Goal: Find contact information: Find contact information

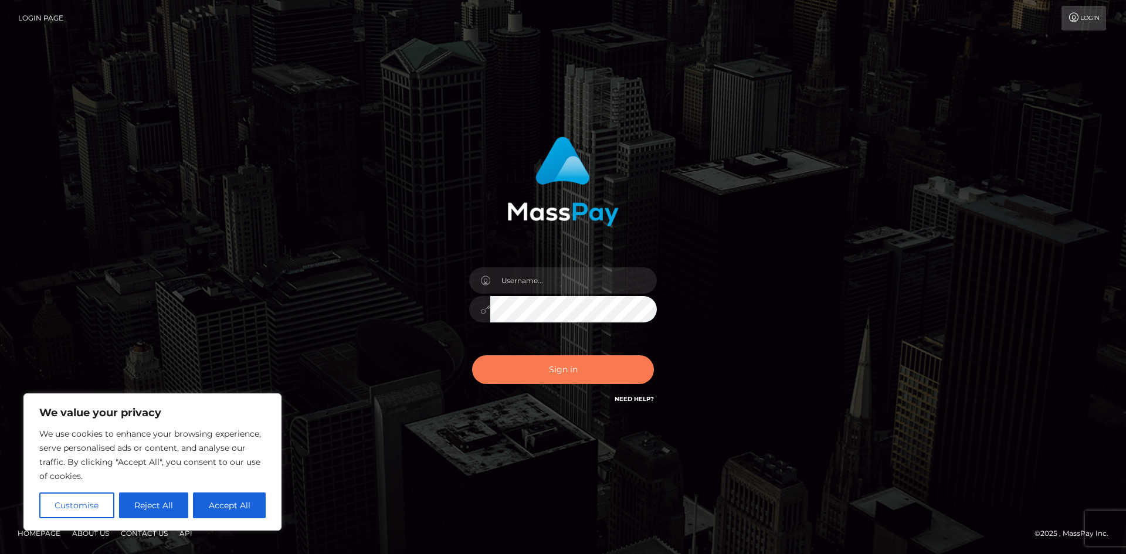
click at [588, 375] on button "Sign in" at bounding box center [563, 369] width 182 height 29
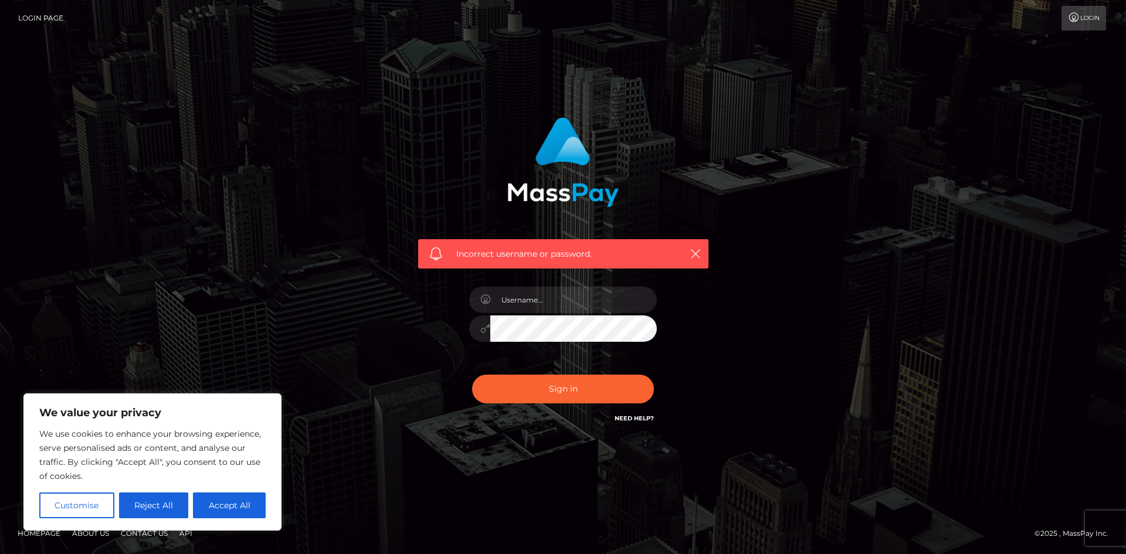
click at [1071, 16] on icon at bounding box center [1074, 17] width 12 height 9
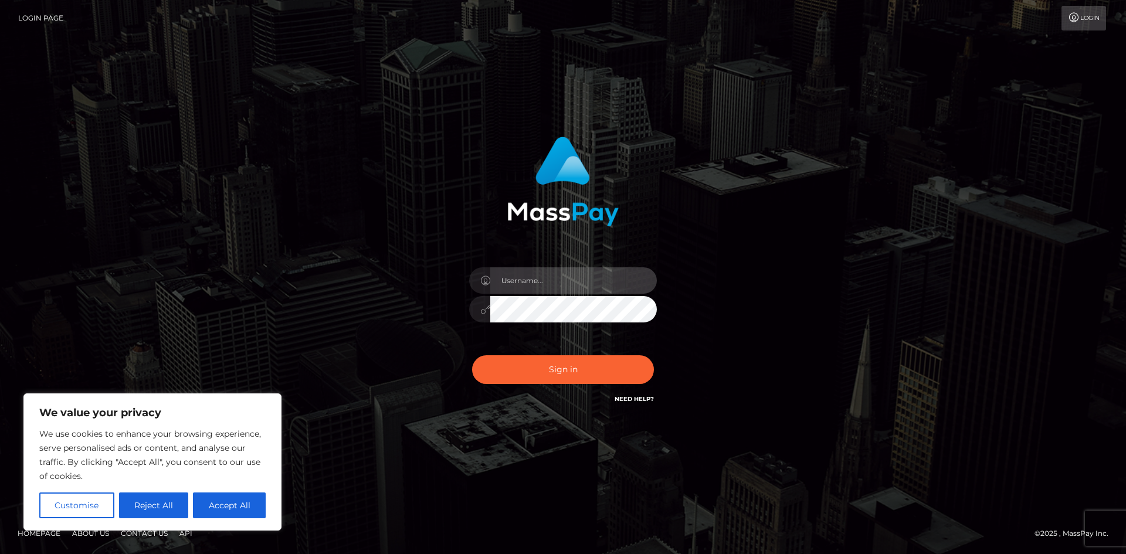
click at [540, 280] on input "text" at bounding box center [573, 280] width 167 height 26
type input "szucsike2004@gmail.com"
click at [472, 355] on button "Sign in" at bounding box center [563, 369] width 182 height 29
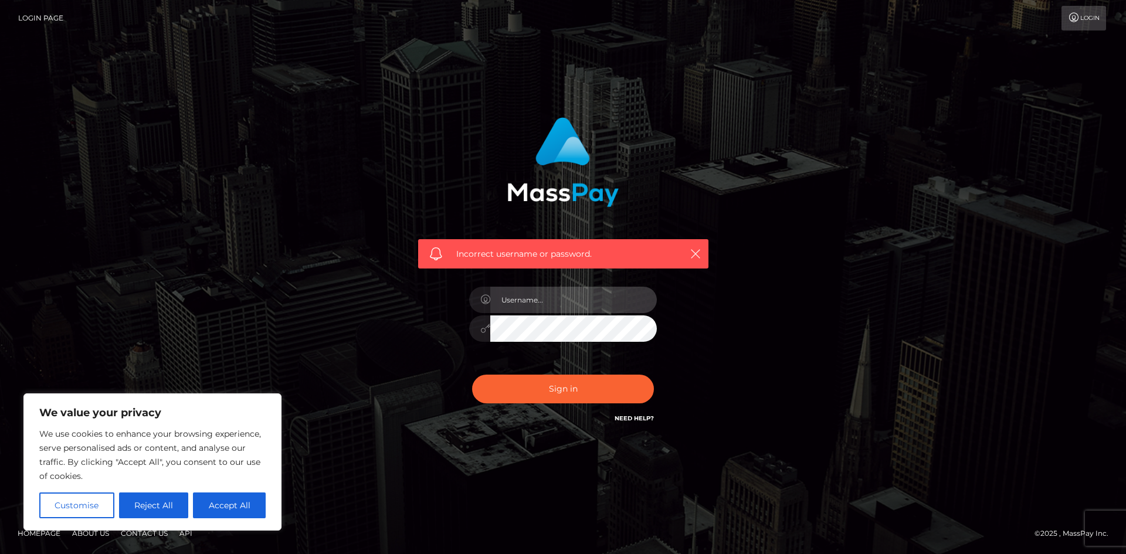
click at [550, 303] on input "text" at bounding box center [573, 300] width 167 height 26
type input "szucsike2004@gmail.com"
click at [472, 375] on button "Sign in" at bounding box center [563, 389] width 182 height 29
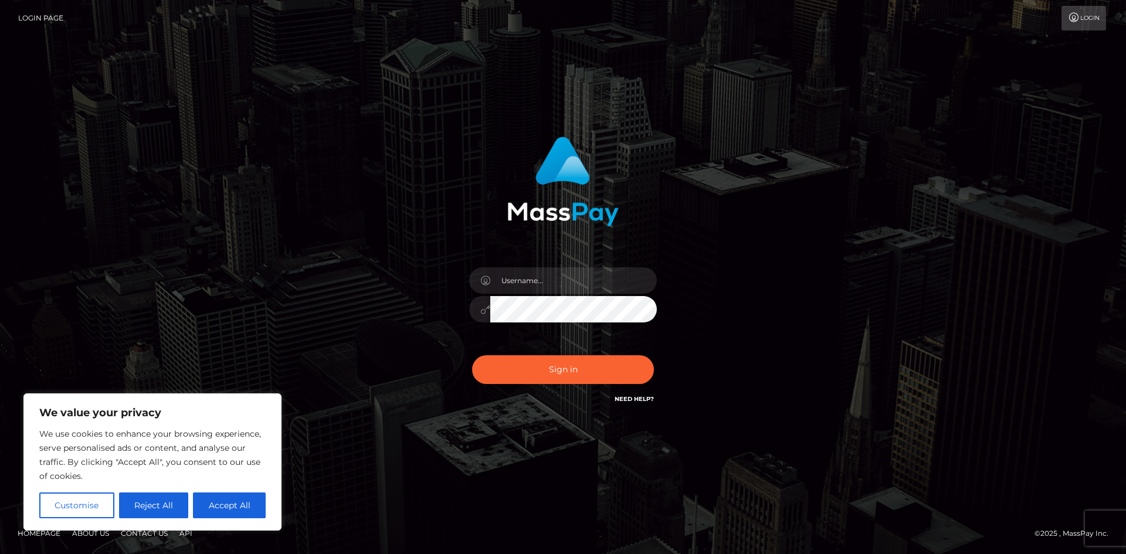
click at [625, 399] on link "Need Help?" at bounding box center [634, 399] width 39 height 8
click at [644, 400] on link "Need Help?" at bounding box center [634, 399] width 39 height 8
click at [635, 398] on link "Need Help?" at bounding box center [634, 399] width 39 height 8
click at [629, 391] on div "Sign in Need Help?" at bounding box center [562, 374] width 205 height 52
click at [633, 403] on div "Need Help?" at bounding box center [634, 400] width 39 height 15
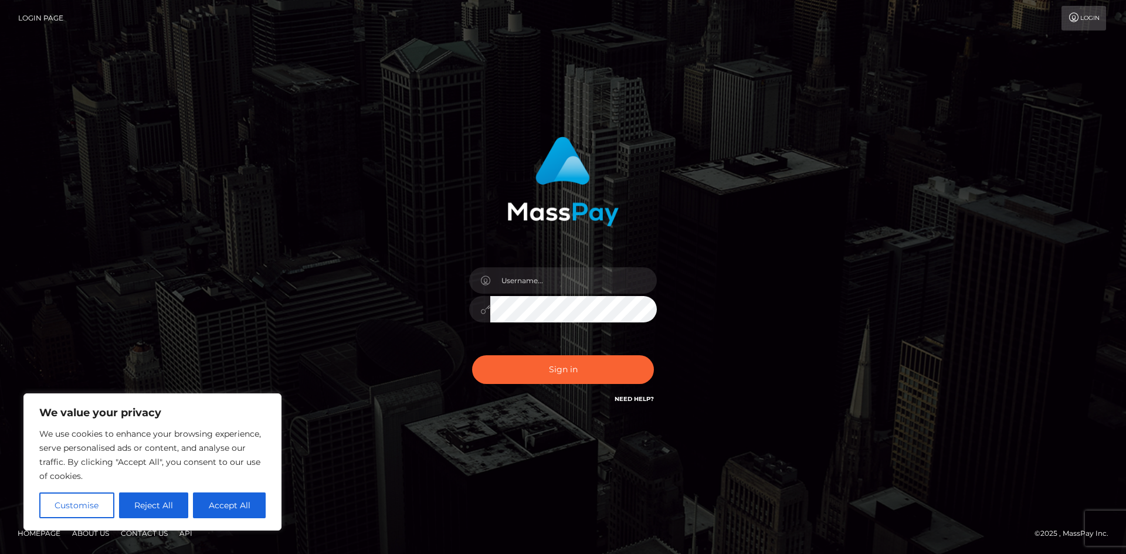
click at [633, 402] on link "Need Help?" at bounding box center [634, 399] width 39 height 8
click at [1071, 16] on icon at bounding box center [1074, 17] width 12 height 9
click at [215, 500] on button "Accept All" at bounding box center [229, 506] width 73 height 26
checkbox input "true"
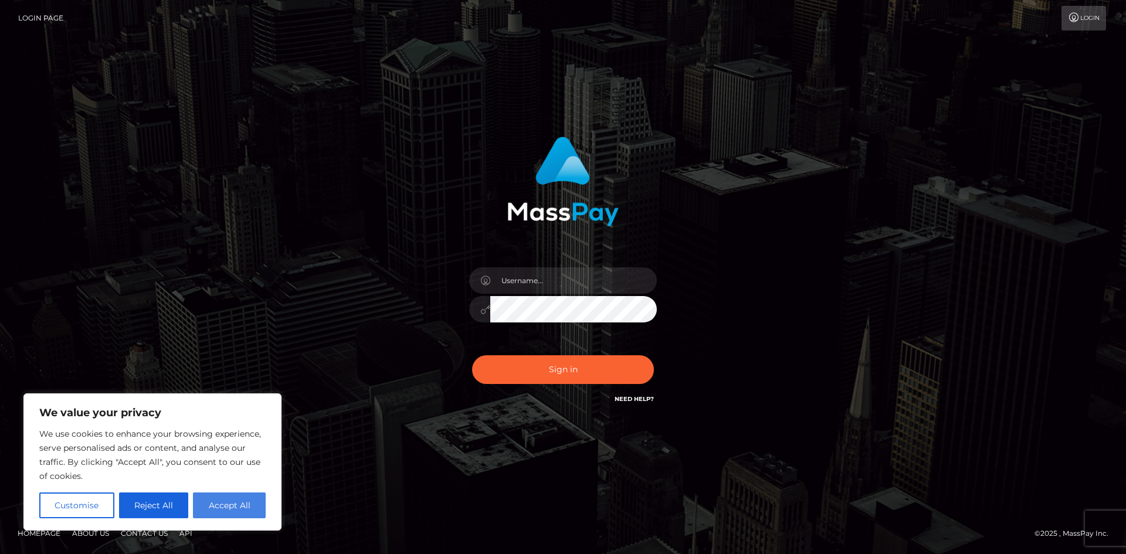
checkbox input "true"
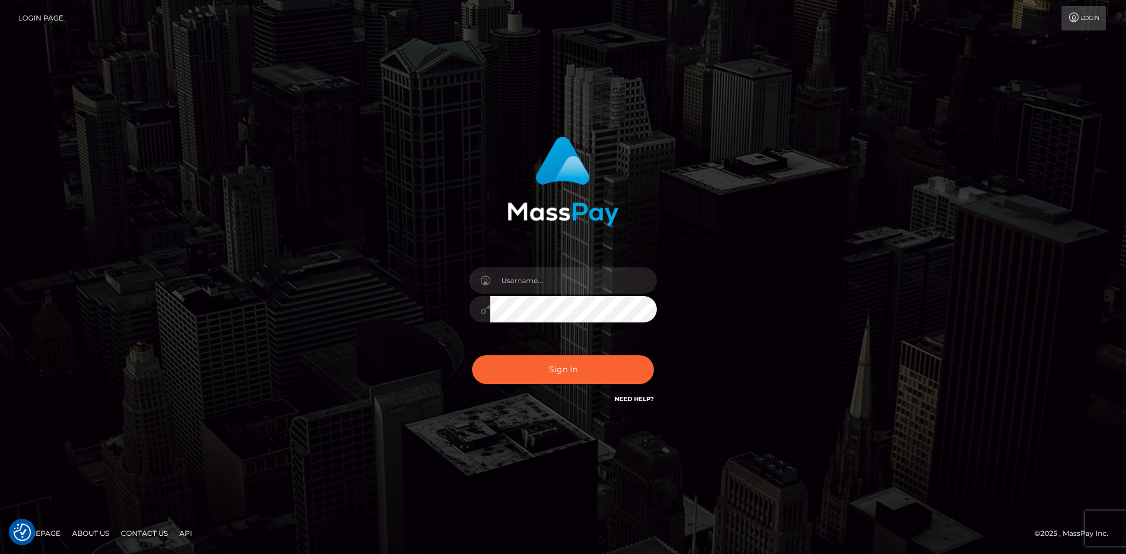
click at [150, 534] on link "Contact Us" at bounding box center [144, 533] width 56 height 18
